Goal: Transaction & Acquisition: Download file/media

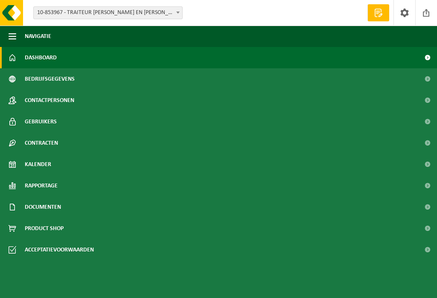
click at [33, 208] on span "Documenten" at bounding box center [43, 206] width 36 height 21
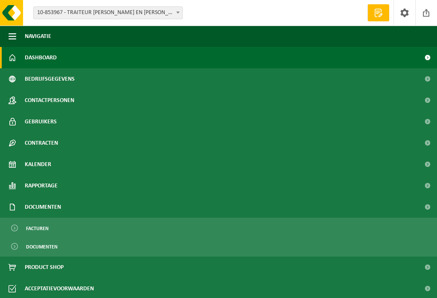
click at [33, 231] on span "Facturen" at bounding box center [37, 228] width 23 height 16
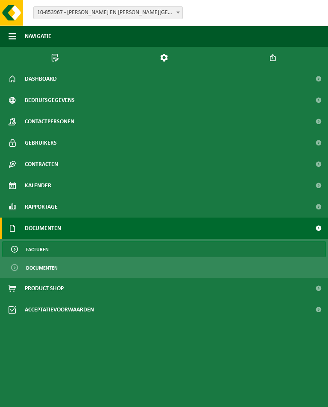
click at [207, 118] on link "Contactpersonen" at bounding box center [164, 121] width 328 height 21
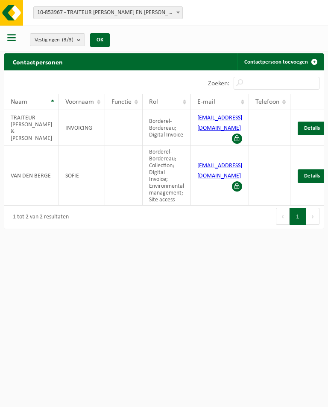
click at [9, 34] on span "button" at bounding box center [11, 37] width 9 height 9
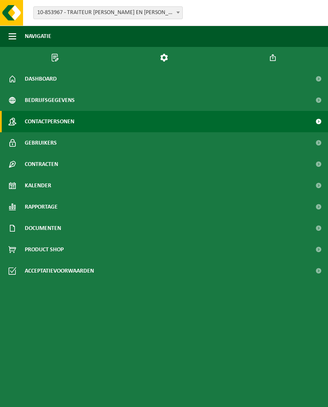
click at [51, 229] on span "Documenten" at bounding box center [43, 228] width 36 height 21
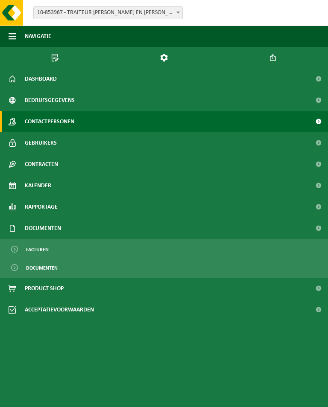
click at [43, 252] on span "Facturen" at bounding box center [37, 250] width 23 height 16
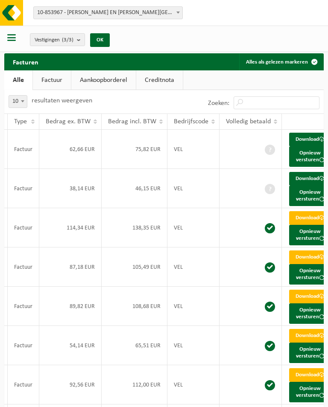
scroll to position [0, 119]
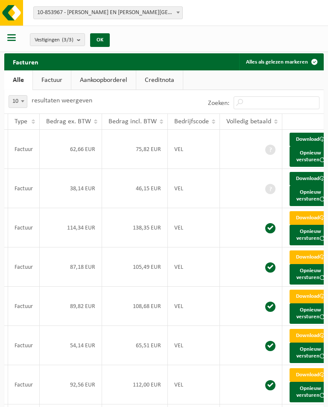
click at [301, 186] on link "Download" at bounding box center [311, 179] width 42 height 14
